Goal: Transaction & Acquisition: Book appointment/travel/reservation

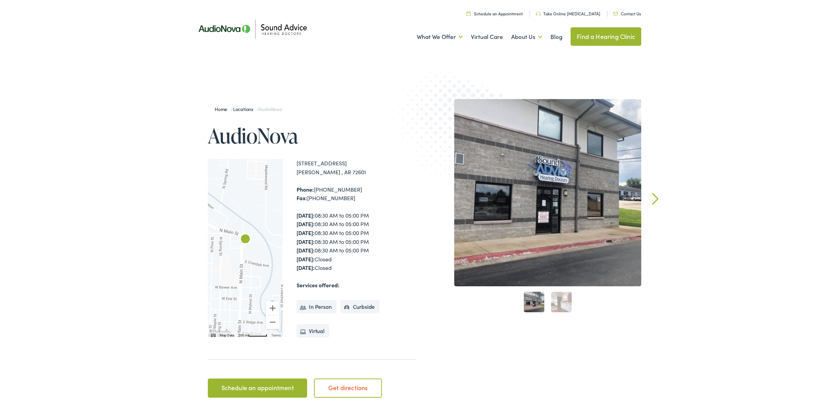
click at [270, 389] on link "Schedule an appointment" at bounding box center [257, 387] width 99 height 19
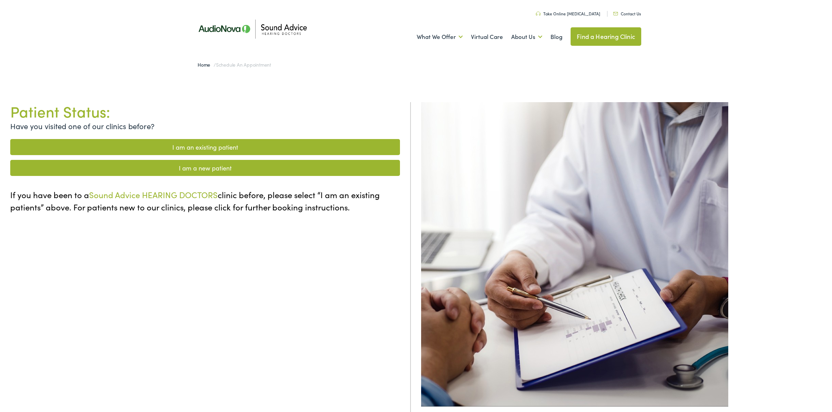
click at [221, 168] on link "I am a new patient" at bounding box center [205, 168] width 390 height 16
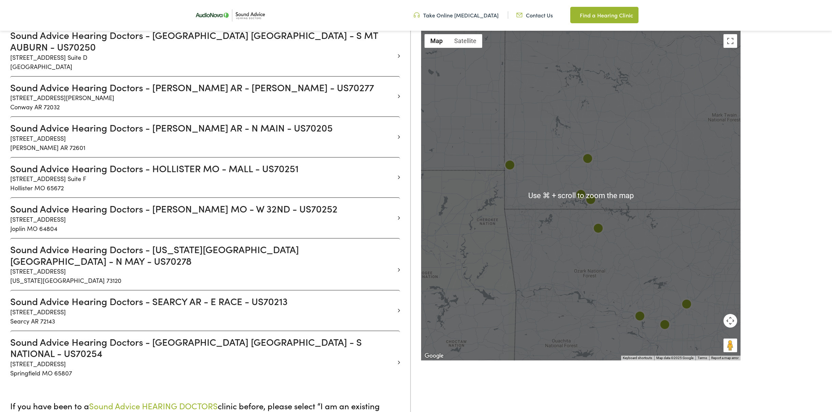
scroll to position [283, 0]
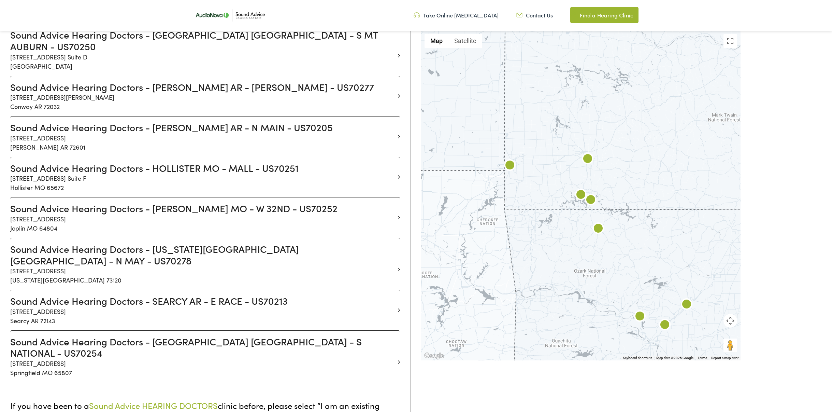
click at [600, 228] on img at bounding box center [598, 229] width 16 height 16
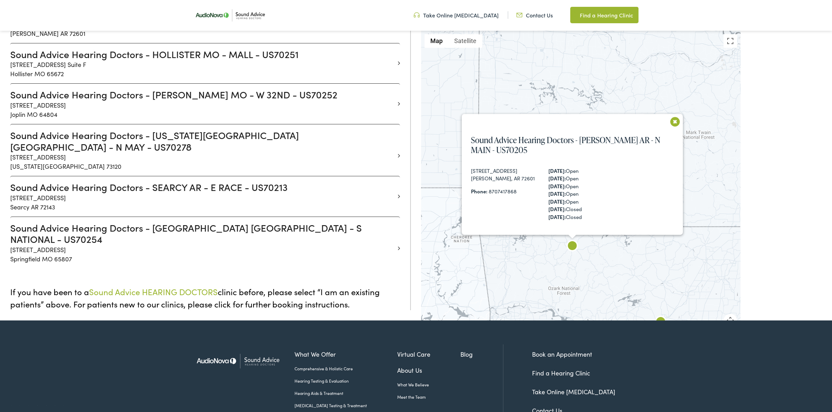
scroll to position [399, 0]
